Goal: Task Accomplishment & Management: Use online tool/utility

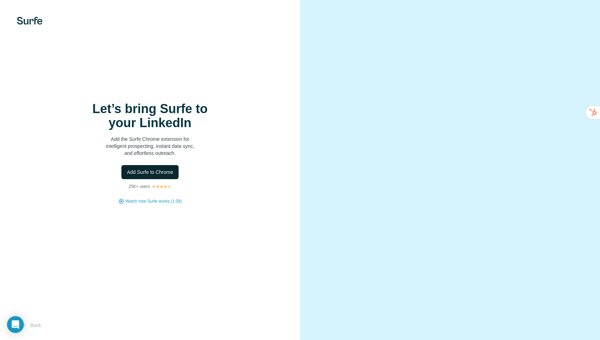
click at [151, 172] on span "Add Surfe to Chrome" at bounding box center [150, 172] width 46 height 7
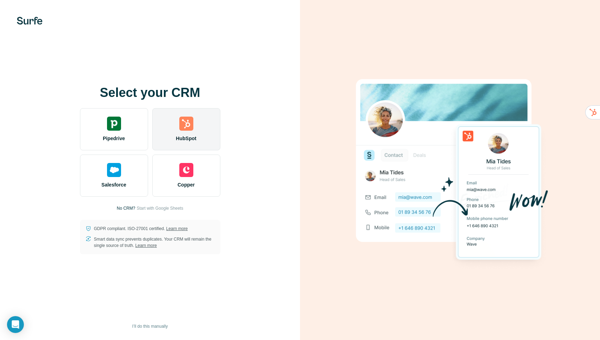
click at [186, 130] on img at bounding box center [186, 124] width 14 height 14
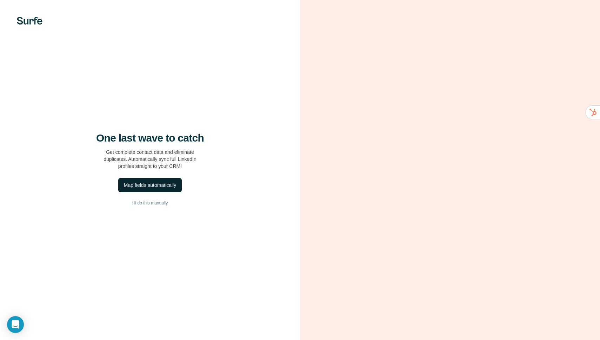
click at [152, 184] on div "Map fields automatically" at bounding box center [150, 185] width 52 height 7
